Goal: Transaction & Acquisition: Purchase product/service

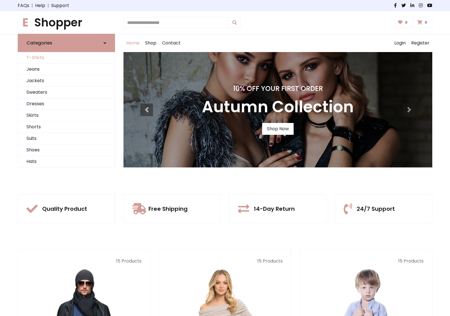
click at [66, 58] on link "T-Shirts" at bounding box center [66, 58] width 97 height 12
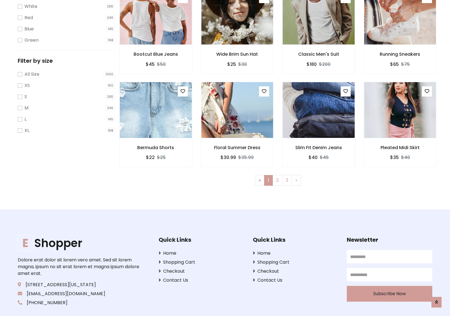
scroll to position [10, 0]
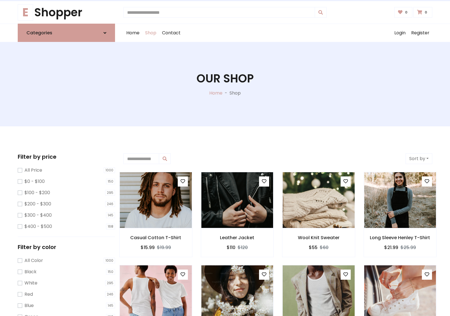
click at [225, 84] on h1 "Our Shop" at bounding box center [225, 79] width 57 height 14
click at [278, 33] on div "Home Shop Contact Log out Login Register" at bounding box center [278, 33] width 309 height 18
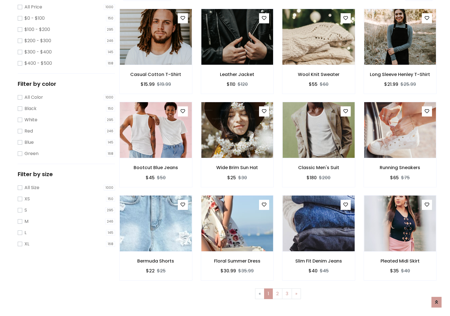
click at [319, 57] on img at bounding box center [319, 36] width 86 height 135
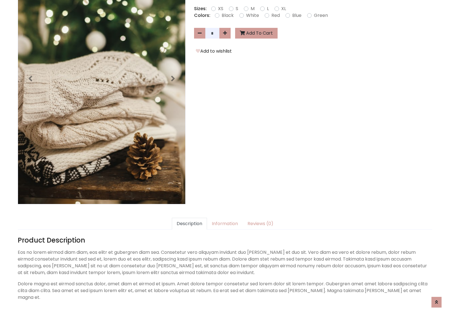
scroll to position [138, 0]
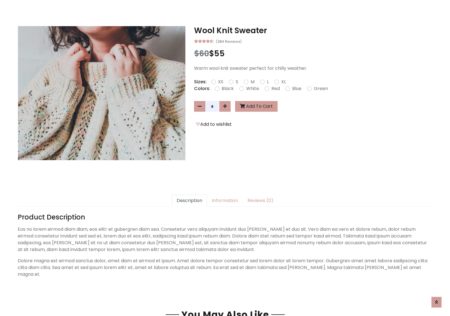
click at [313, 30] on h3 "Wool Knit Sweater" at bounding box center [313, 31] width 238 height 10
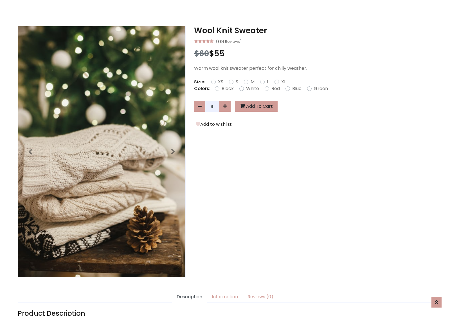
click at [313, 30] on h3 "Wool Knit Sweater" at bounding box center [313, 31] width 238 height 10
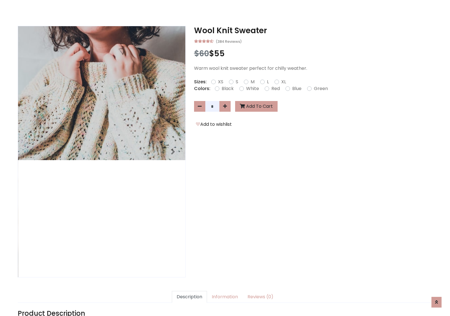
click at [313, 30] on h3 "Wool Knit Sweater" at bounding box center [313, 31] width 238 height 10
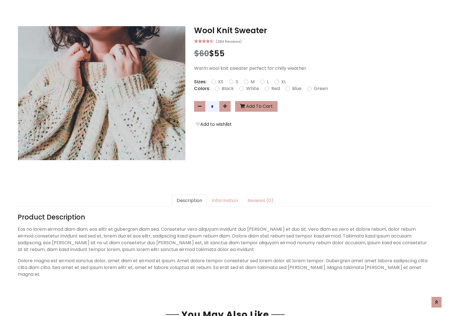
scroll to position [0, 0]
